Goal: Find contact information: Find contact information

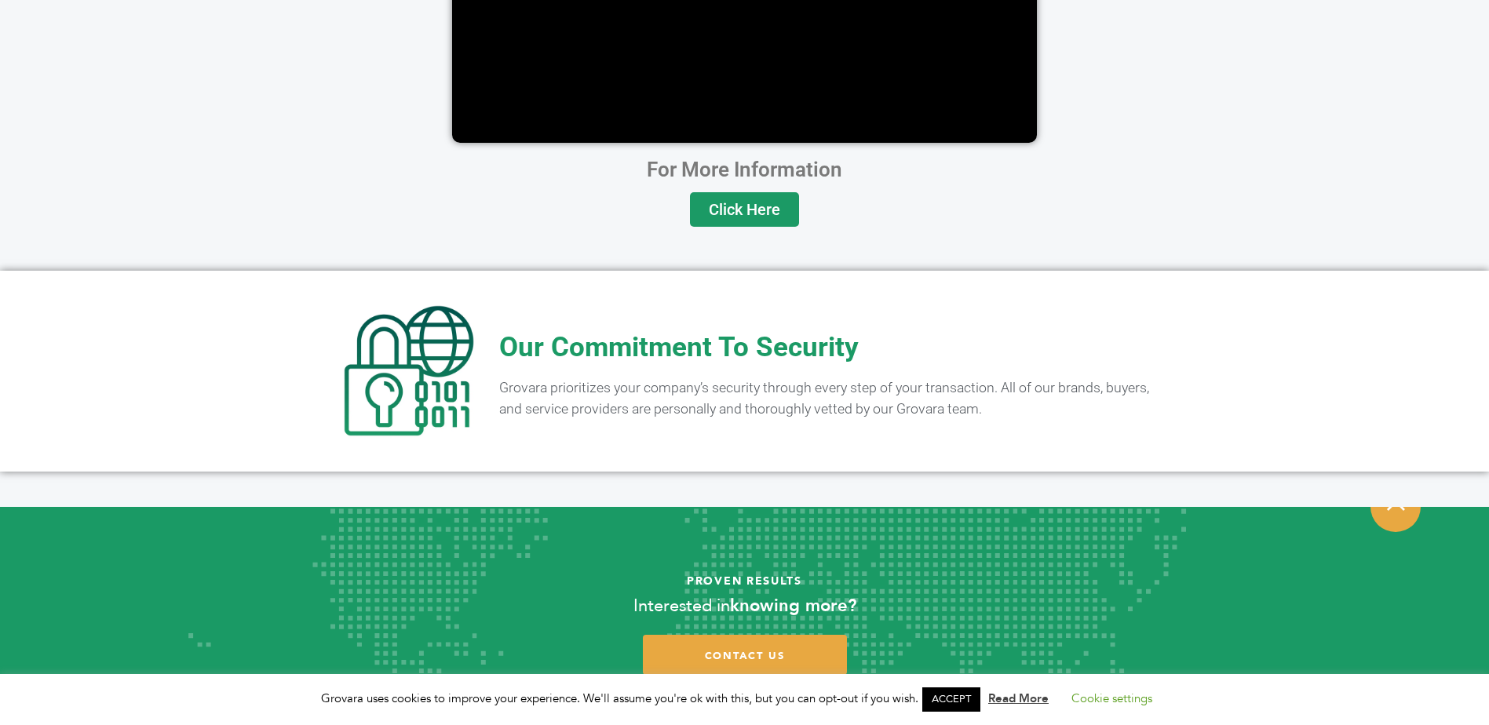
scroll to position [3089, 0]
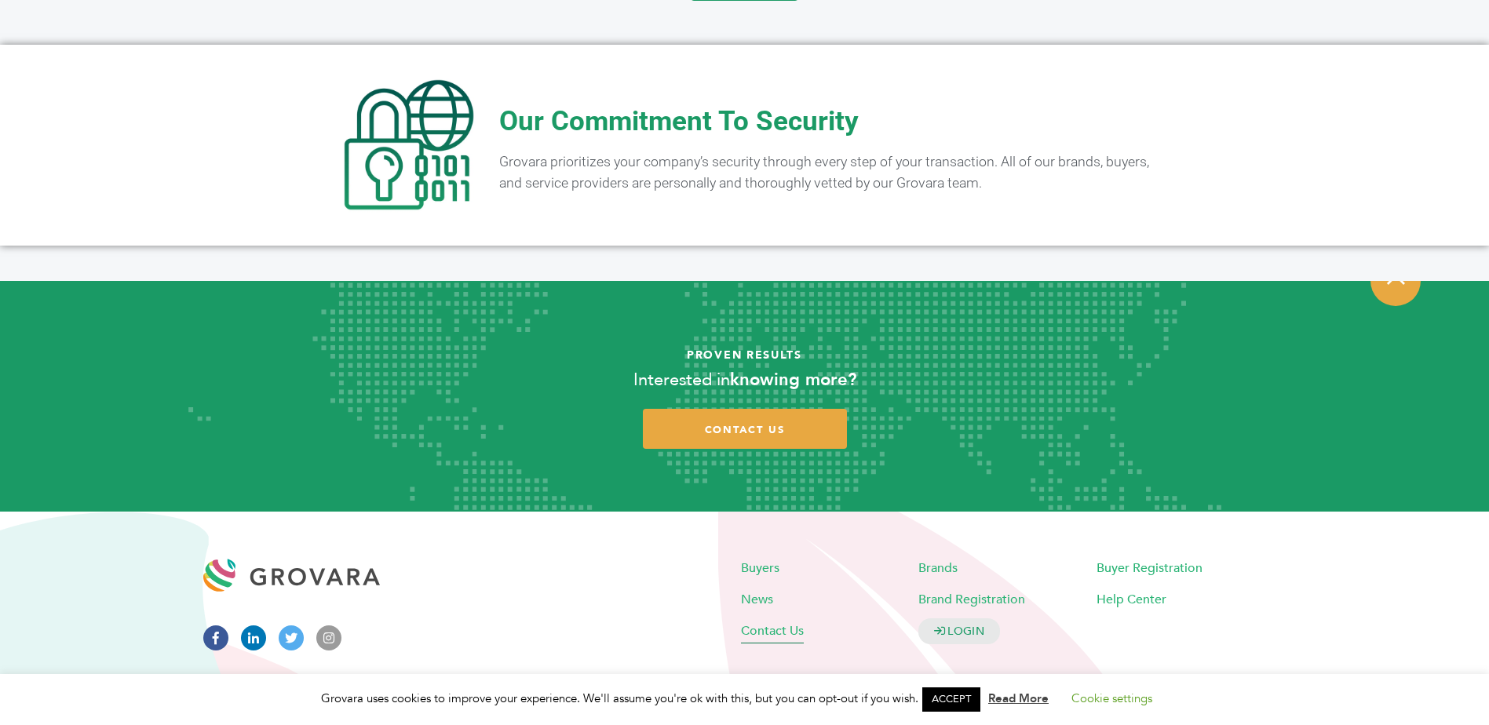
drag, startPoint x: 775, startPoint y: 607, endPoint x: 796, endPoint y: 606, distance: 20.5
click at [775, 622] on span "Contact Us" at bounding box center [772, 630] width 63 height 17
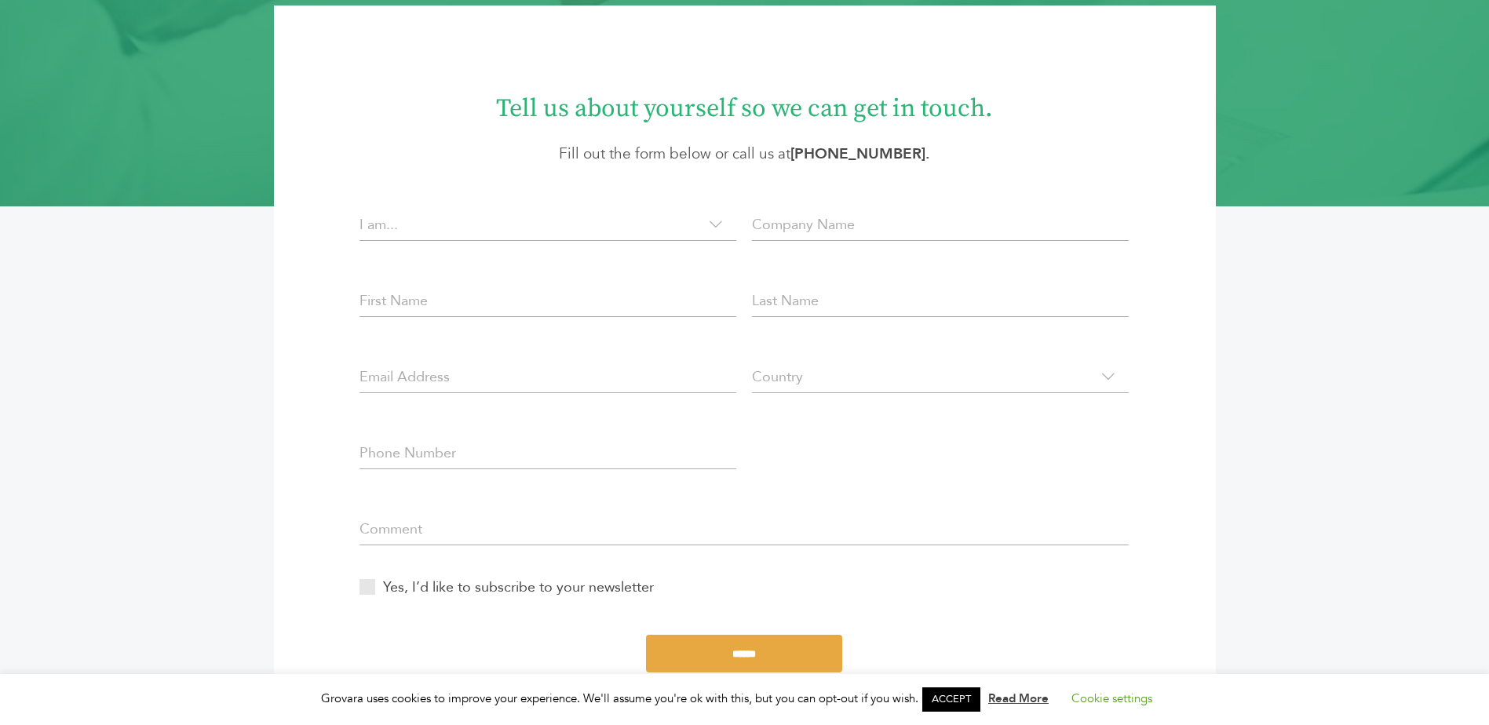
scroll to position [235, 0]
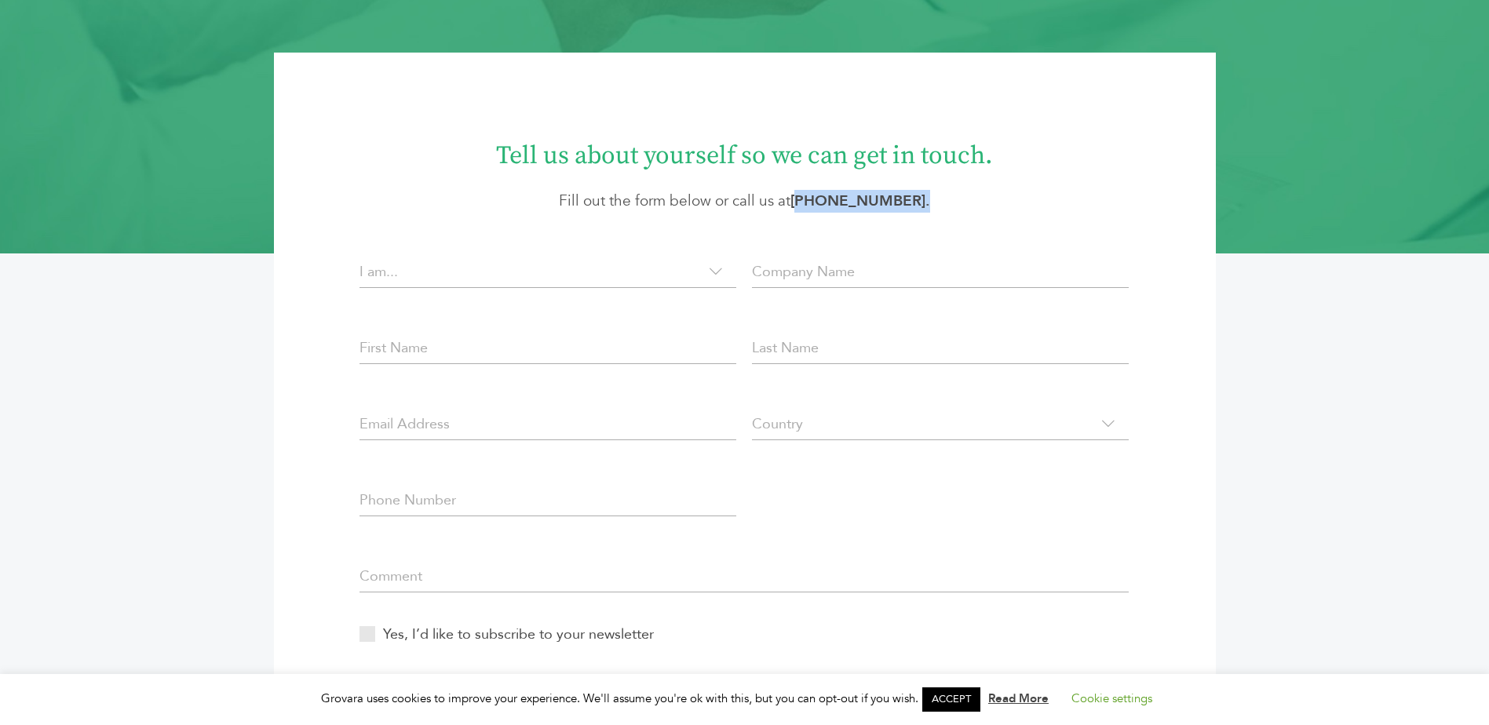
drag, startPoint x: 925, startPoint y: 197, endPoint x: 813, endPoint y: 198, distance: 112.2
click at [813, 198] on p "Fill out the form below or call us at [PHONE_NUMBER] ." at bounding box center [745, 201] width 848 height 23
copy strong "305) 582-5643 ."
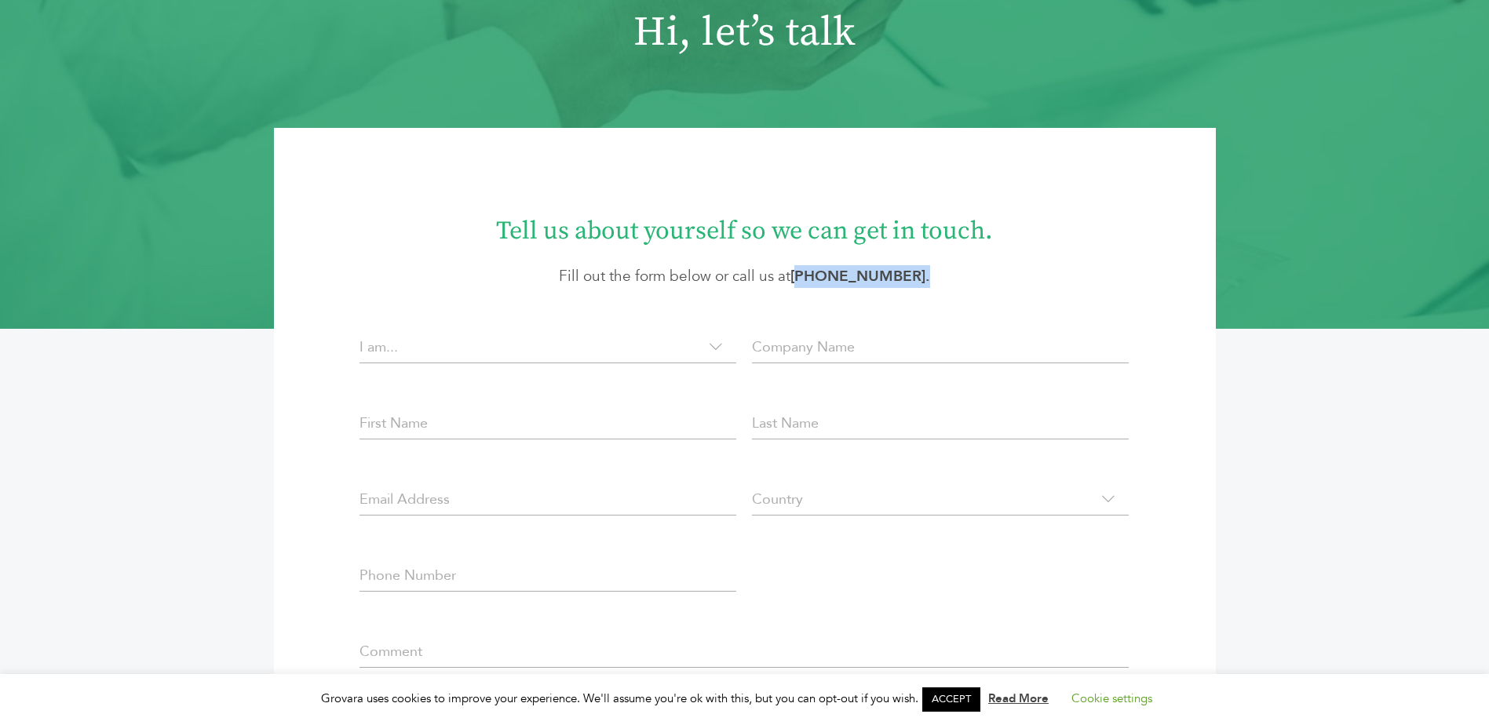
scroll to position [157, 0]
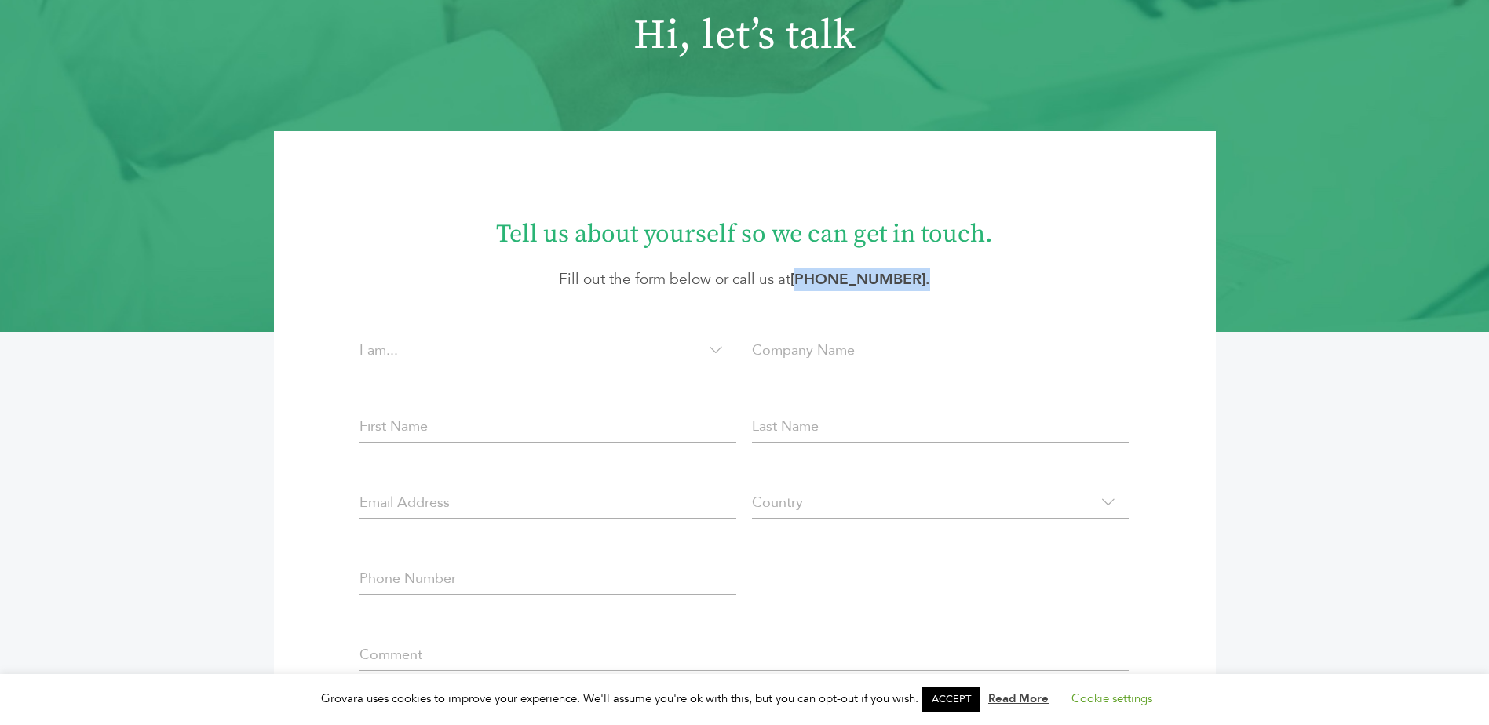
copy strong "305) 582-5643 ."
